Goal: Information Seeking & Learning: Understand process/instructions

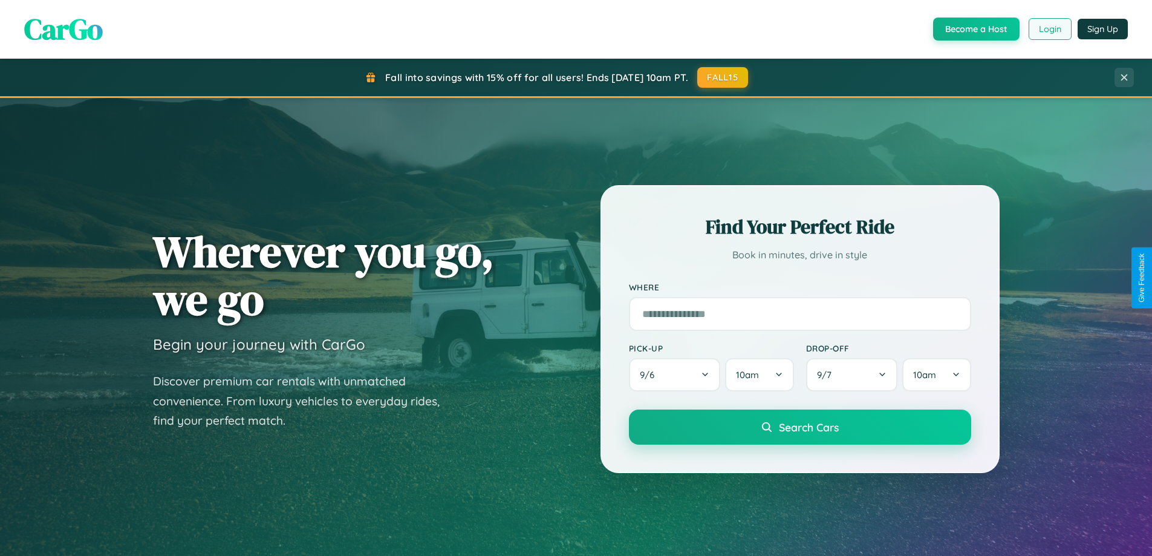
click at [1049, 29] on button "Login" at bounding box center [1050, 29] width 43 height 22
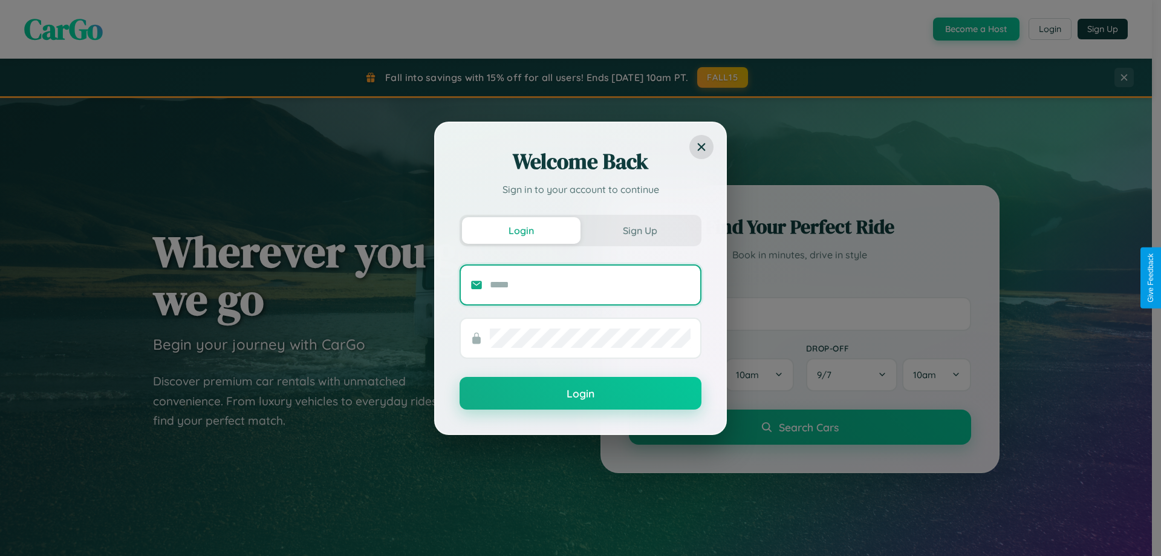
click at [590, 284] on input "text" at bounding box center [590, 284] width 201 height 19
type input "**********"
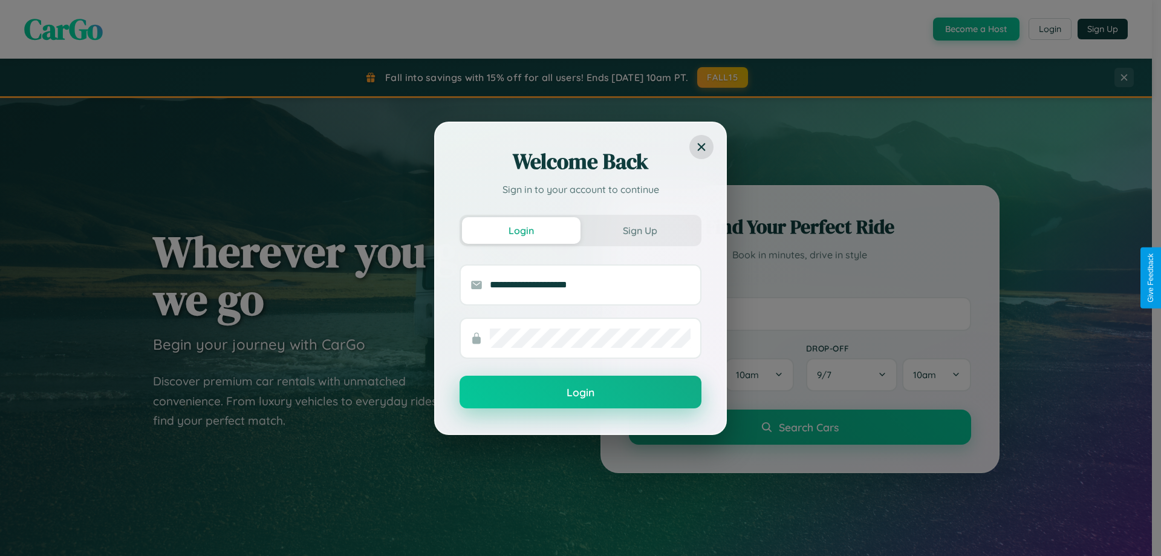
click at [580, 392] on button "Login" at bounding box center [581, 391] width 242 height 33
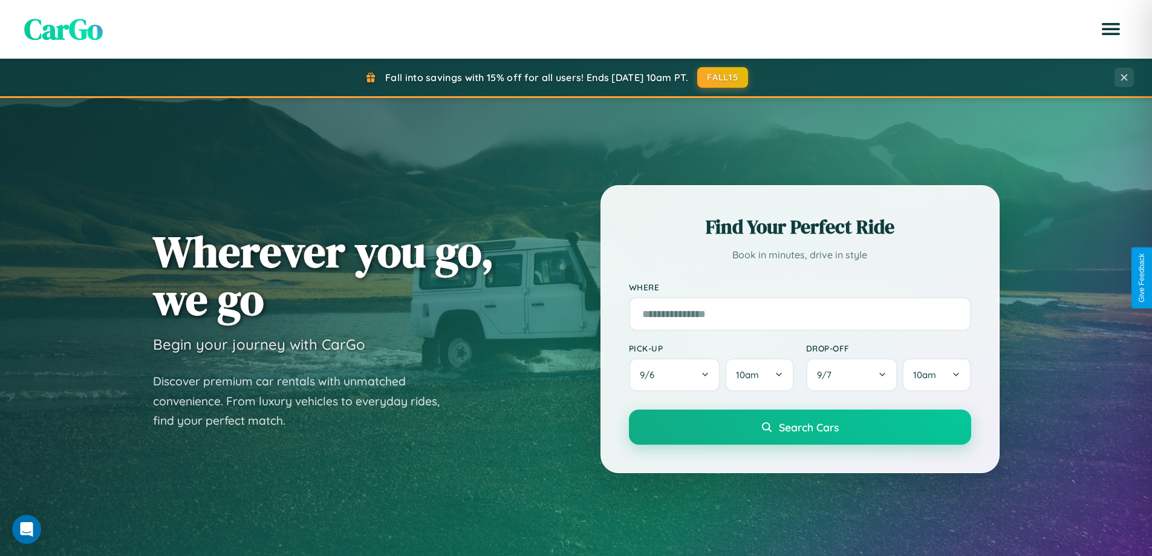
scroll to position [2327, 0]
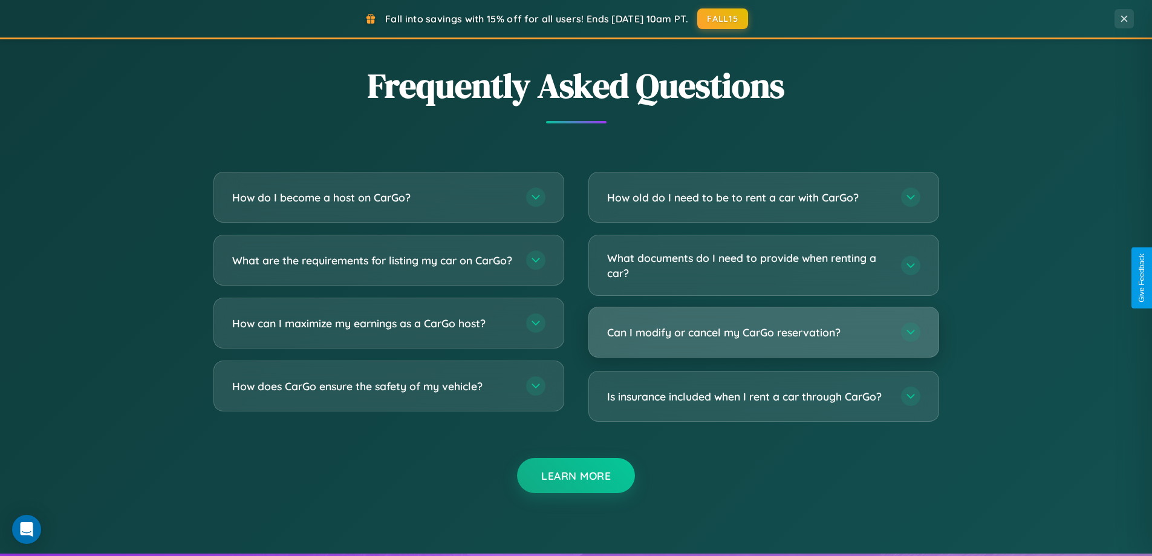
click at [763, 332] on h3 "Can I modify or cancel my CarGo reservation?" at bounding box center [748, 332] width 282 height 15
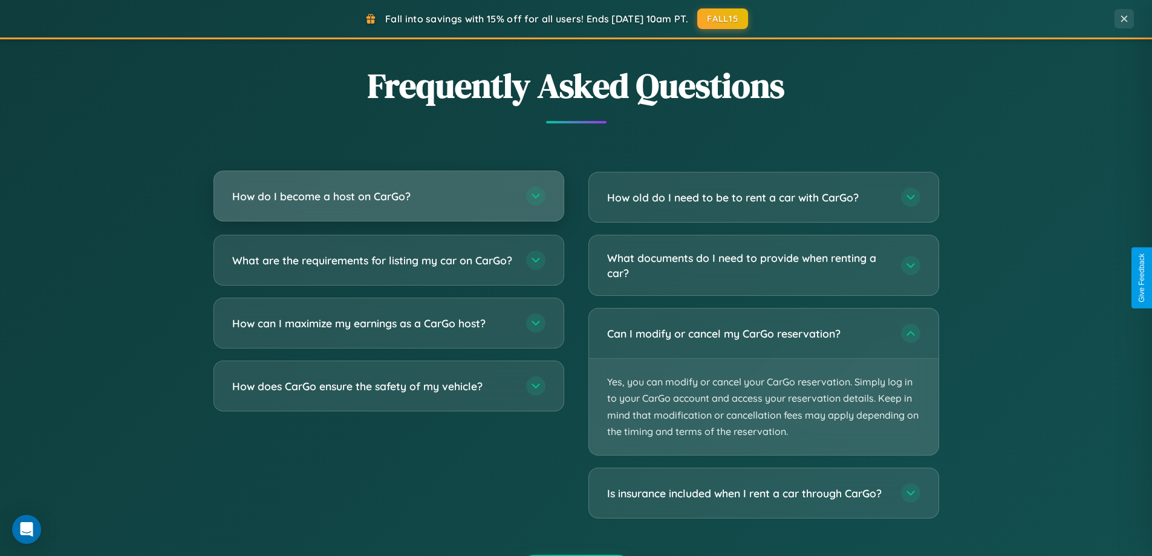
click at [388, 197] on h3 "How do I become a host on CarGo?" at bounding box center [373, 196] width 282 height 15
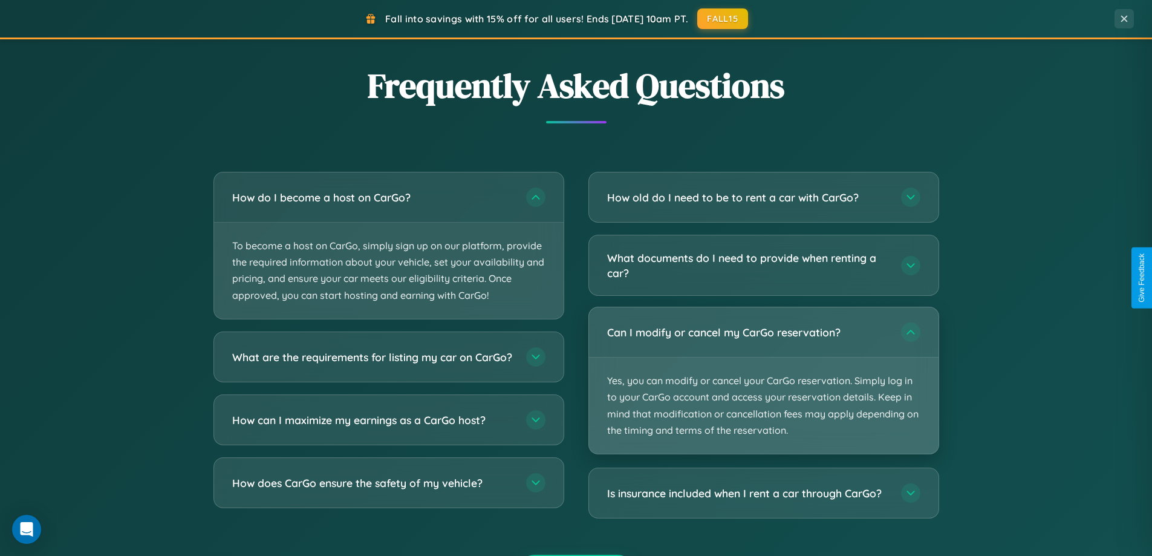
click at [763, 380] on p "Yes, you can modify or cancel your CarGo reservation. Simply log in to your Car…" at bounding box center [763, 405] width 349 height 96
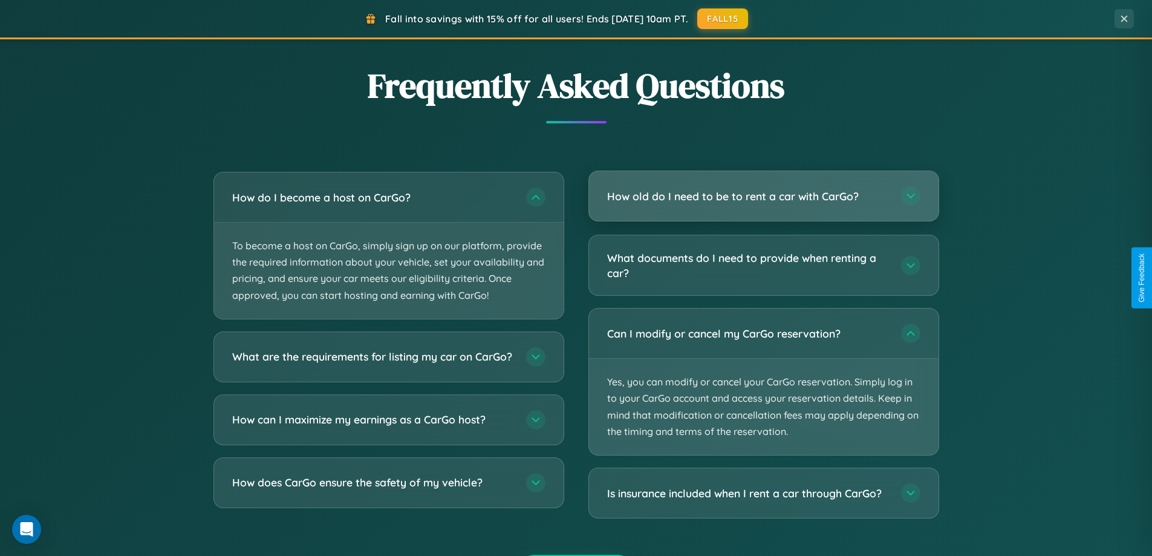
click at [763, 196] on h3 "How old do I need to be to rent a car with CarGo?" at bounding box center [748, 196] width 282 height 15
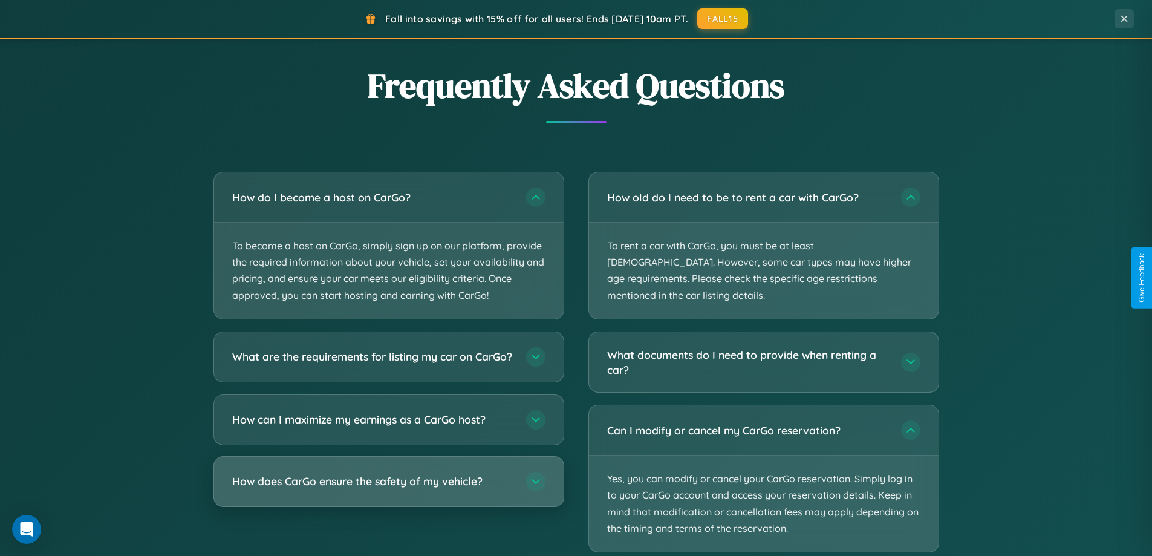
click at [388, 489] on h3 "How does CarGo ensure the safety of my vehicle?" at bounding box center [373, 480] width 282 height 15
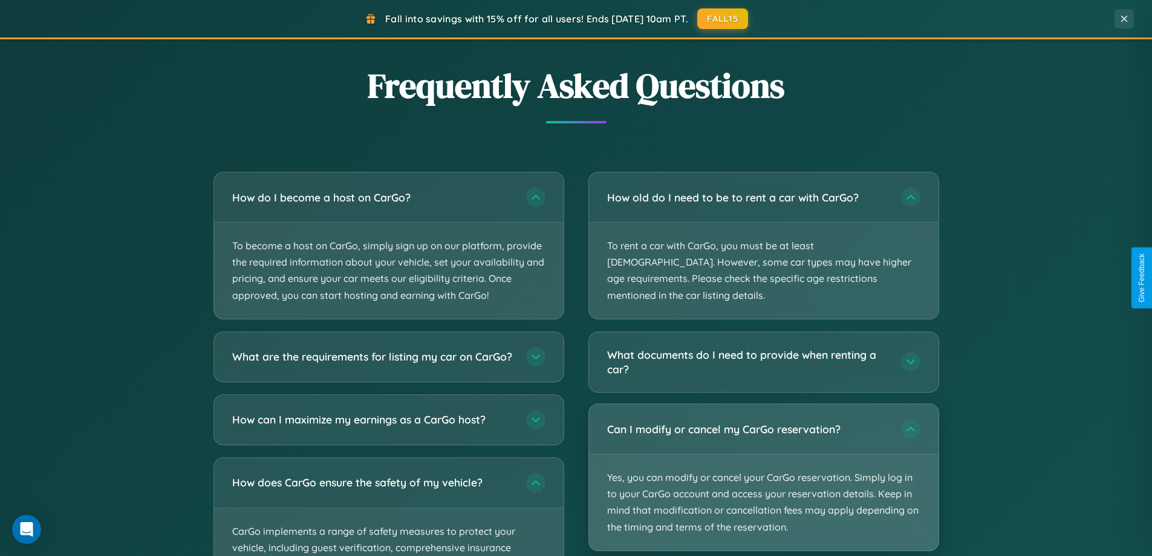
click at [763, 461] on p "Yes, you can modify or cancel your CarGo reservation. Simply log in to your Car…" at bounding box center [763, 502] width 349 height 96
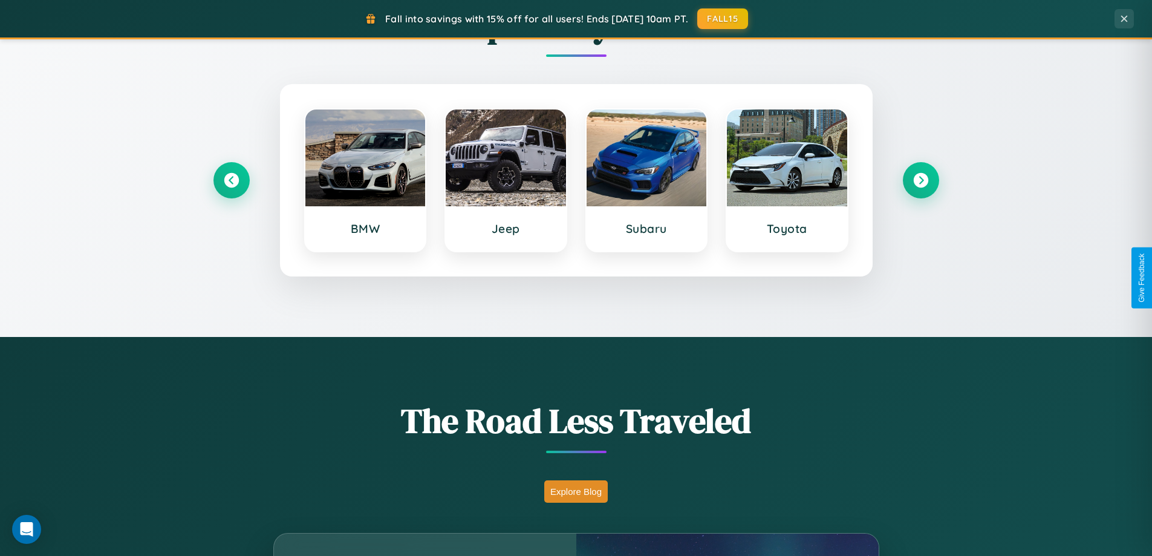
scroll to position [0, 0]
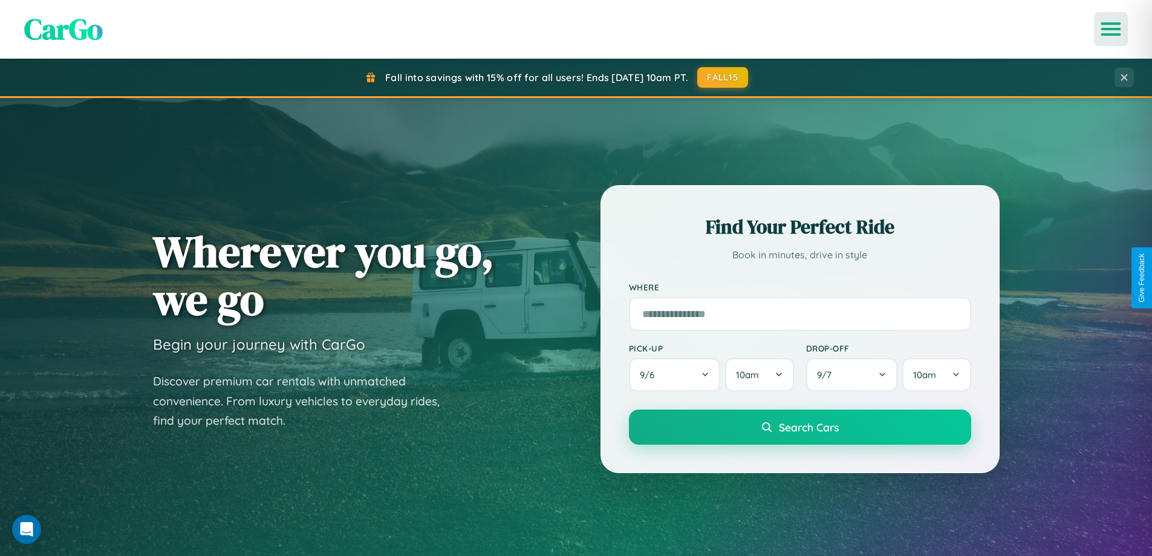
click at [1111, 29] on icon "Open menu" at bounding box center [1111, 29] width 18 height 11
